Goal: Task Accomplishment & Management: Use online tool/utility

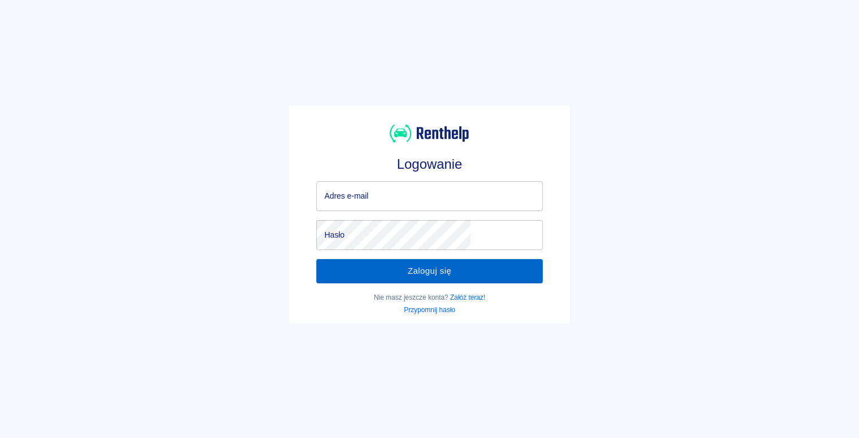
type input "[EMAIL_ADDRESS][DOMAIN_NAME]"
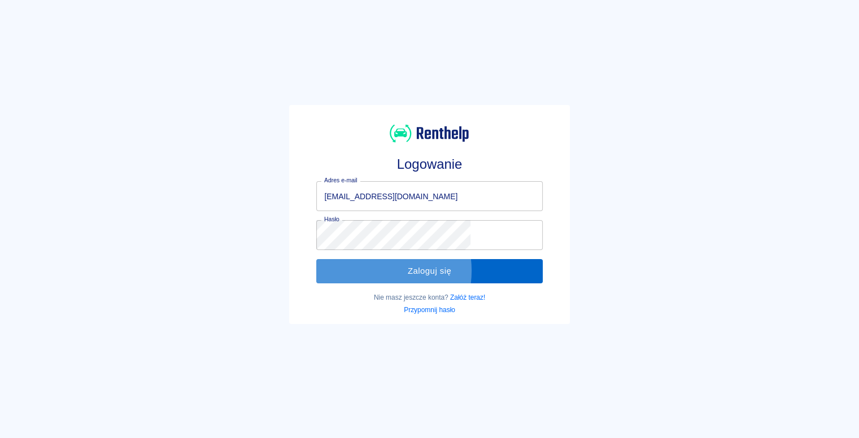
click at [402, 271] on button "Zaloguj się" at bounding box center [429, 271] width 226 height 24
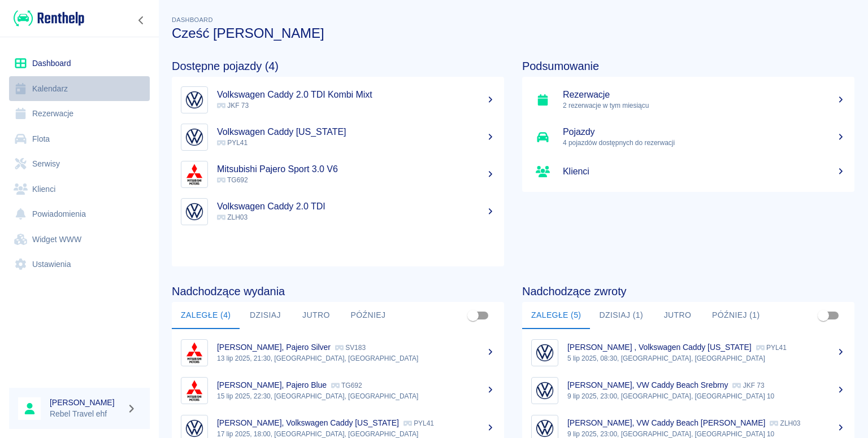
click at [50, 90] on link "Kalendarz" at bounding box center [79, 88] width 141 height 25
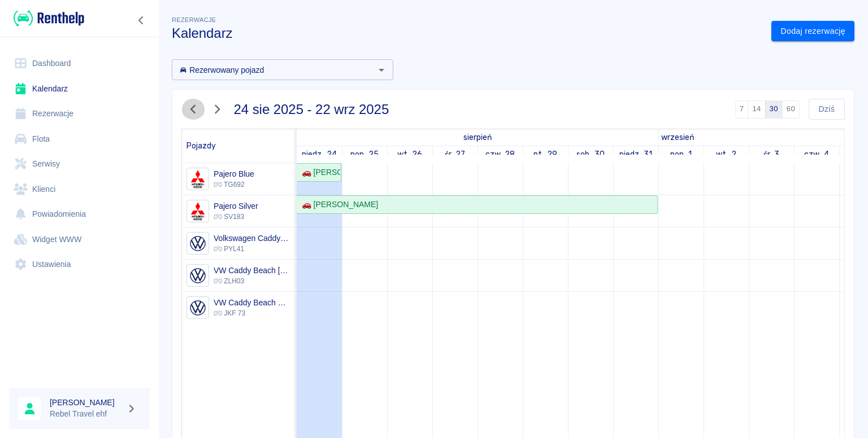
click at [194, 107] on icon "button" at bounding box center [193, 109] width 15 height 12
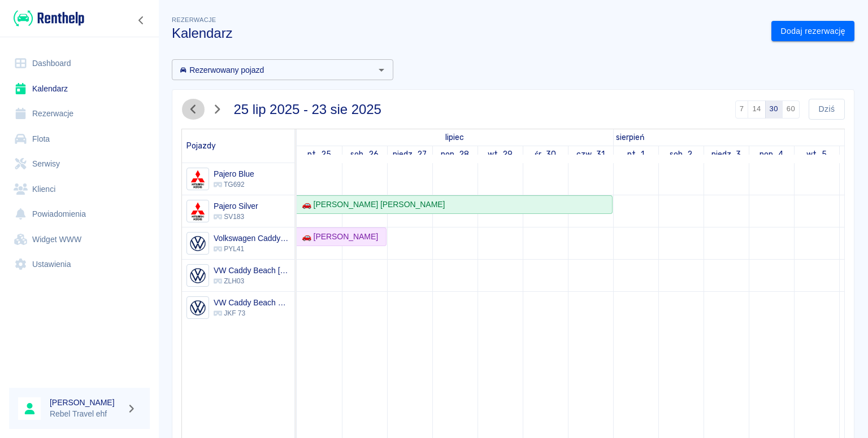
click at [194, 107] on icon "button" at bounding box center [193, 109] width 15 height 12
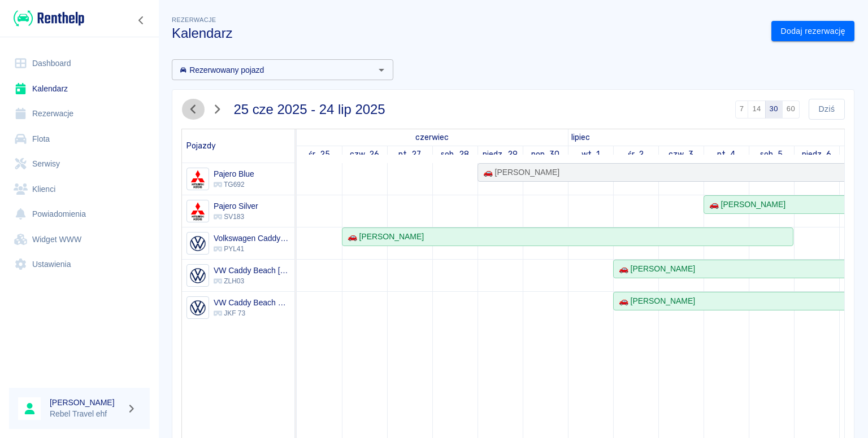
click at [194, 108] on icon "button" at bounding box center [193, 109] width 15 height 12
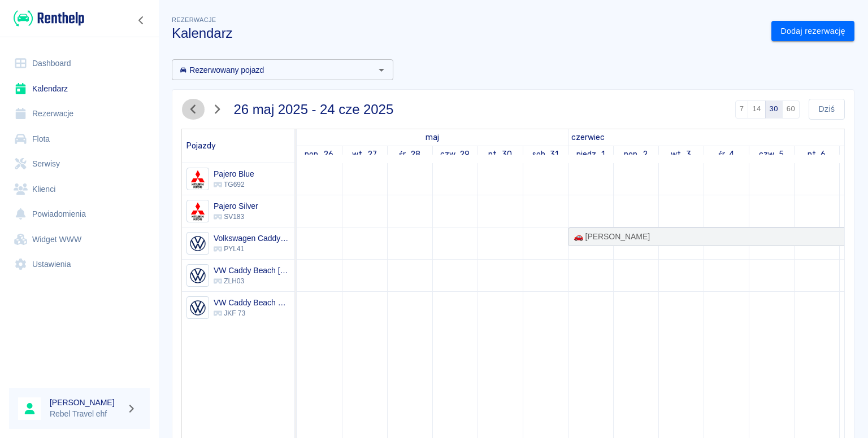
click at [194, 108] on icon "button" at bounding box center [193, 109] width 15 height 12
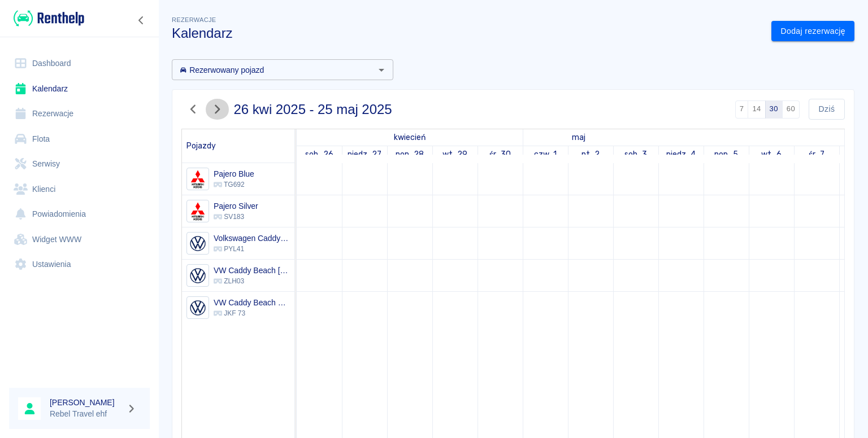
click at [220, 108] on icon "button" at bounding box center [217, 109] width 15 height 12
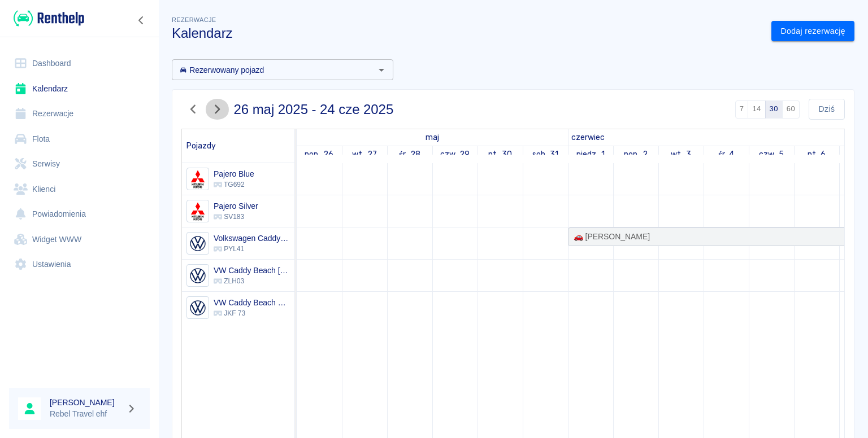
click at [220, 108] on icon "button" at bounding box center [217, 109] width 15 height 12
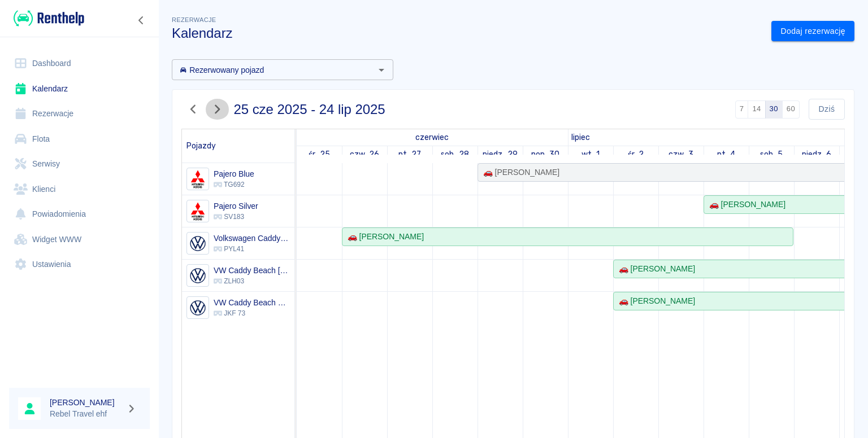
click at [220, 108] on icon "button" at bounding box center [217, 109] width 15 height 12
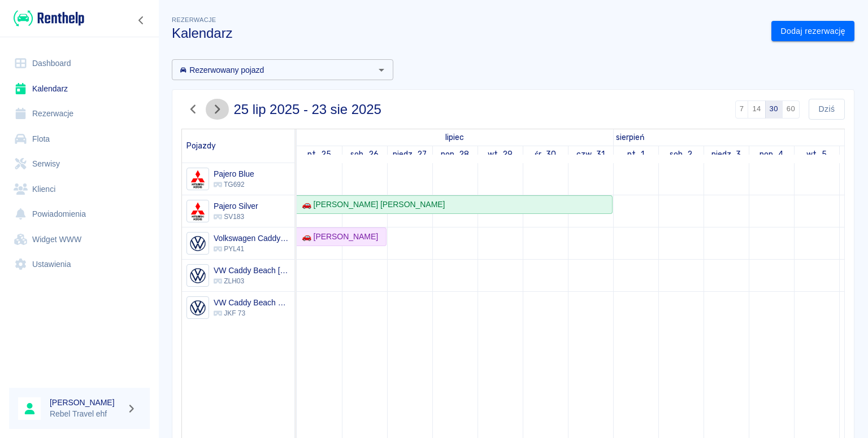
click at [220, 108] on icon "button" at bounding box center [217, 109] width 15 height 12
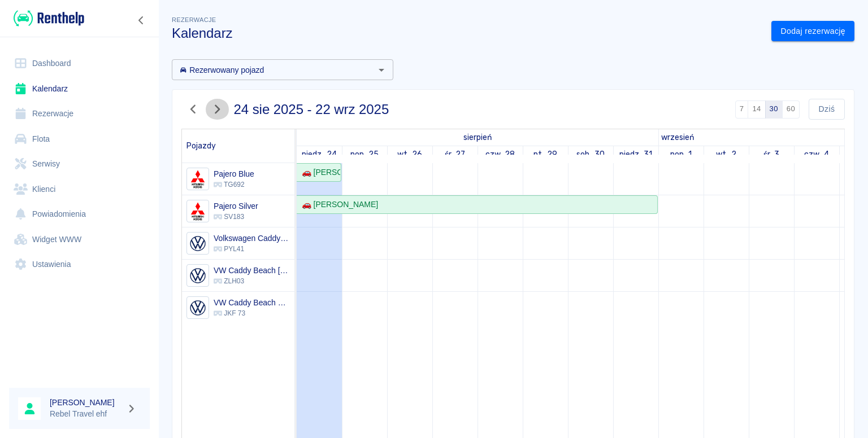
click at [220, 108] on icon "button" at bounding box center [217, 109] width 15 height 12
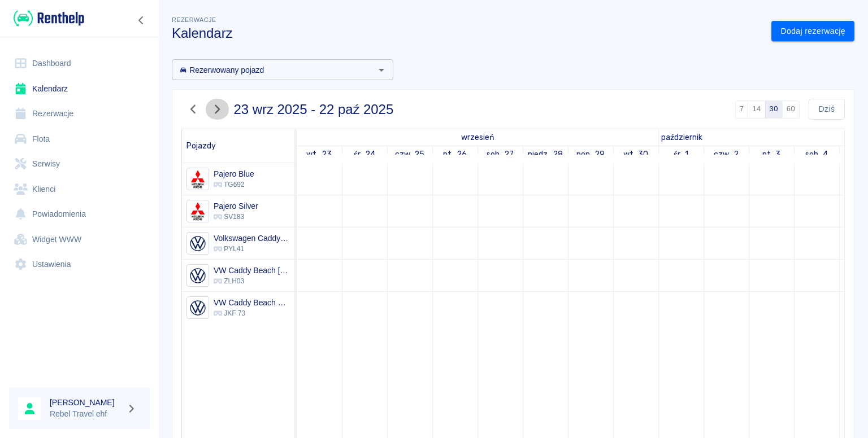
click at [220, 108] on icon "button" at bounding box center [217, 109] width 15 height 12
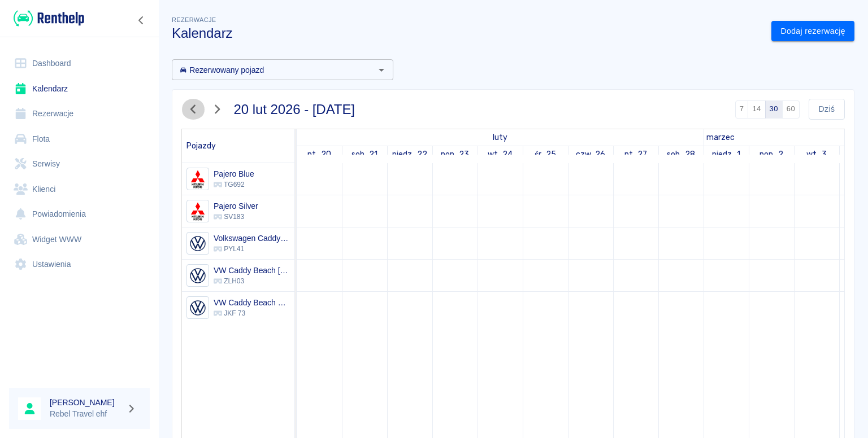
click at [191, 106] on icon "button" at bounding box center [193, 109] width 15 height 12
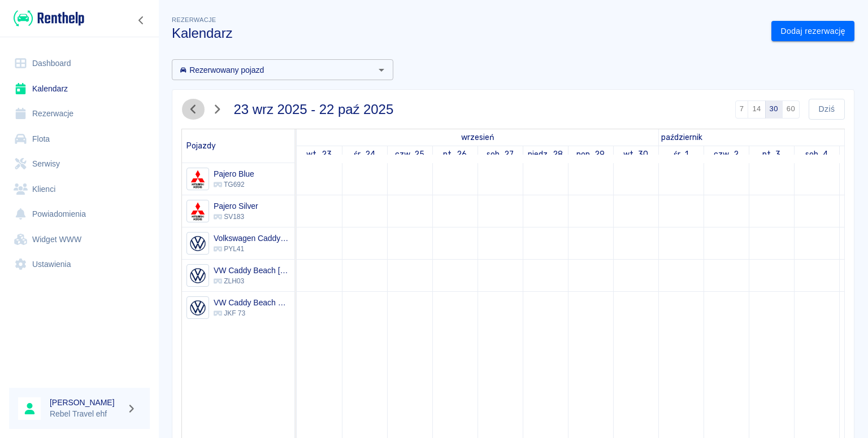
click at [191, 106] on icon "button" at bounding box center [193, 109] width 15 height 12
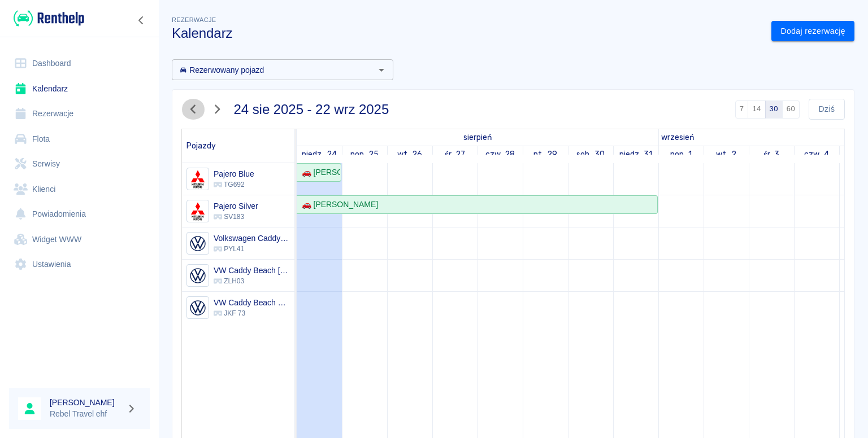
click at [191, 106] on icon "button" at bounding box center [193, 109] width 15 height 12
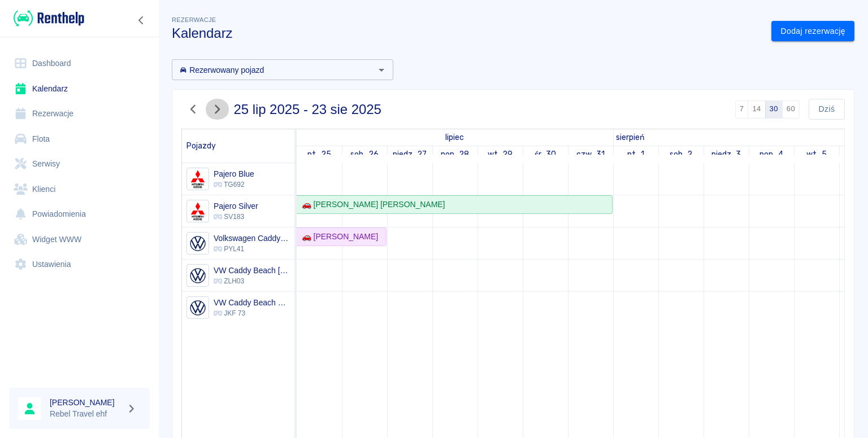
click at [212, 107] on icon "button" at bounding box center [217, 109] width 15 height 12
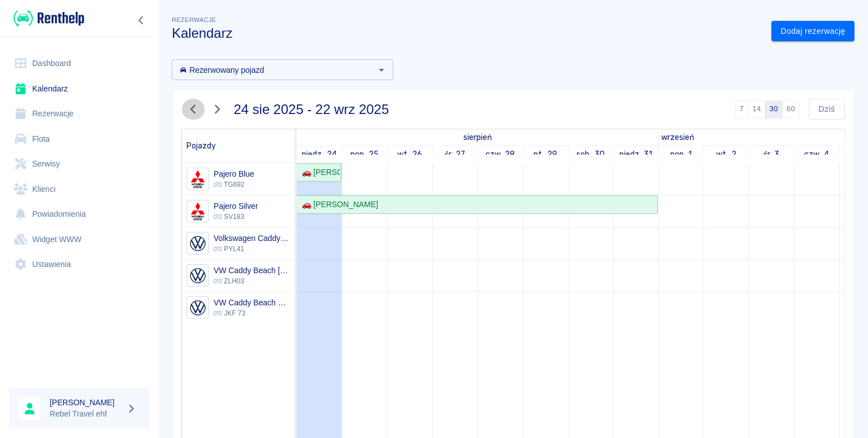
click at [193, 107] on icon "button" at bounding box center [192, 109] width 5 height 9
